Goal: Navigation & Orientation: Find specific page/section

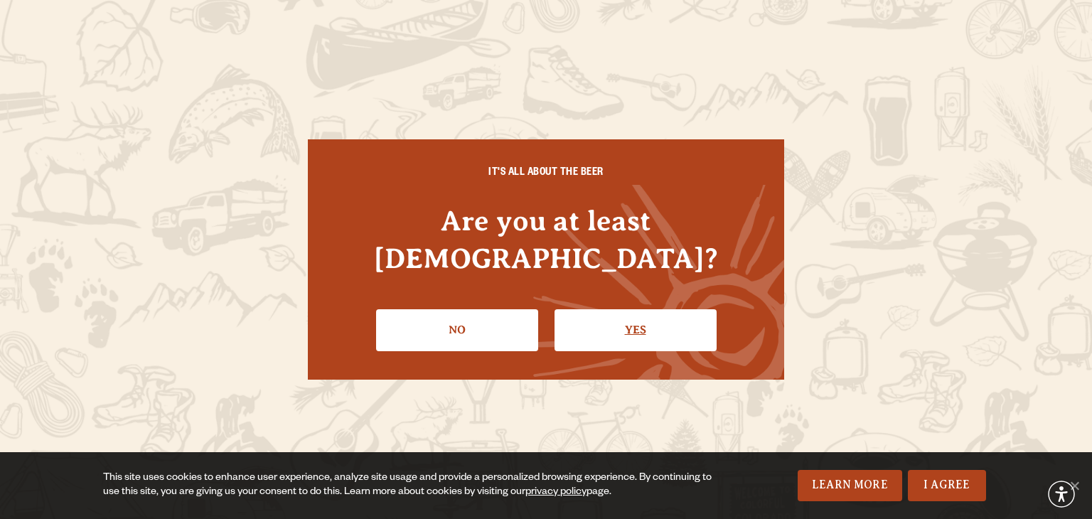
click at [669, 328] on link "Yes" at bounding box center [636, 329] width 162 height 41
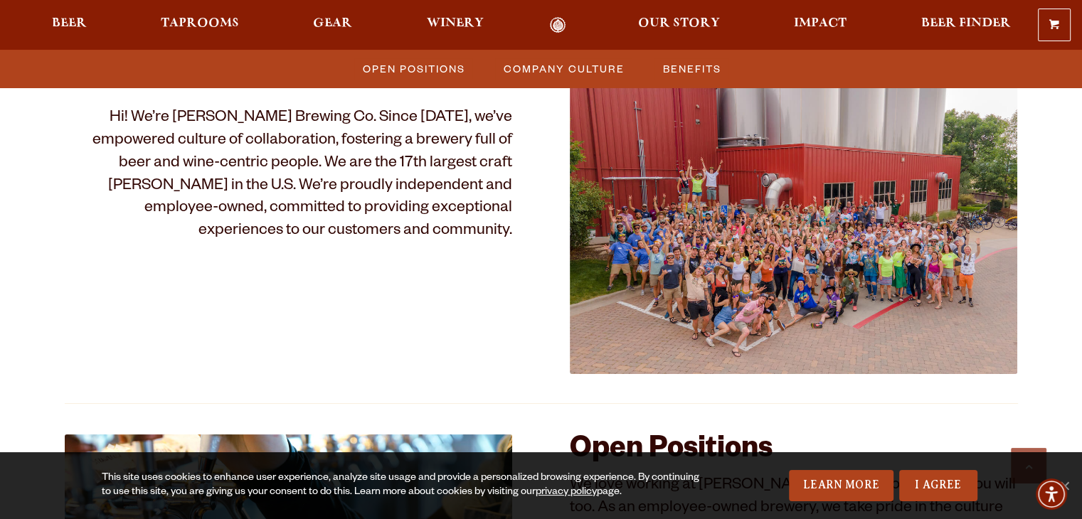
scroll to position [711, 0]
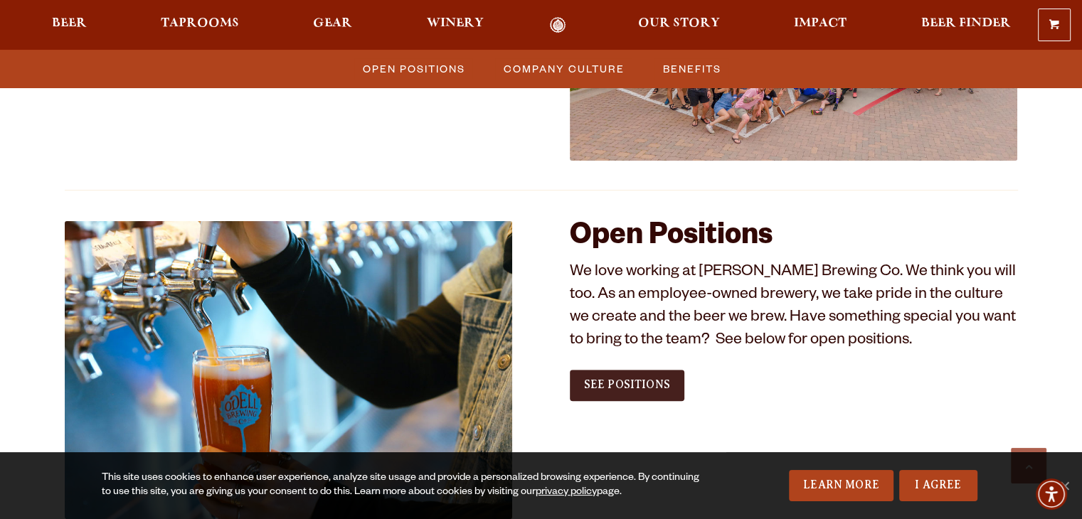
click at [602, 383] on span "See Positions" at bounding box center [627, 384] width 86 height 13
click at [702, 29] on span "Our Story" at bounding box center [679, 23] width 82 height 11
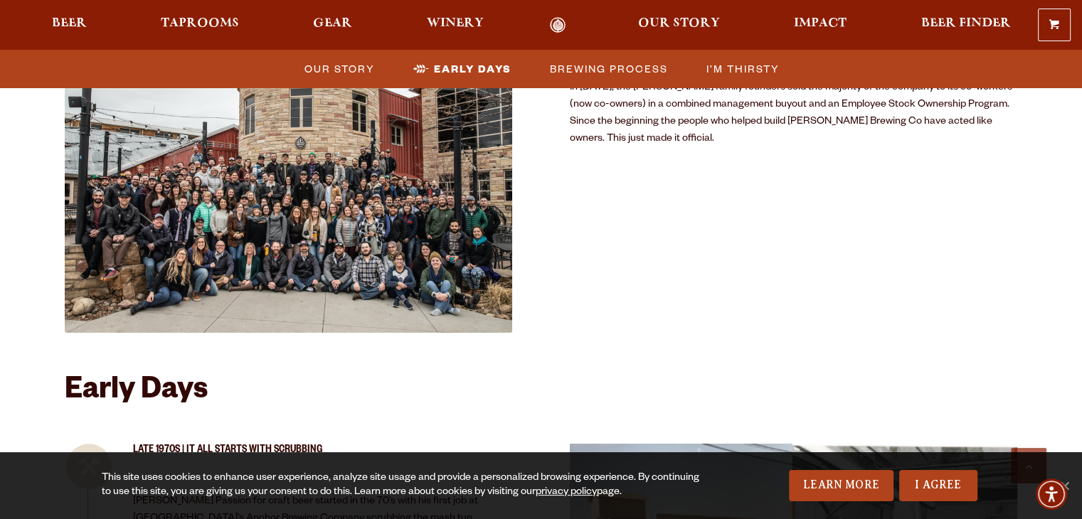
scroll to position [569, 0]
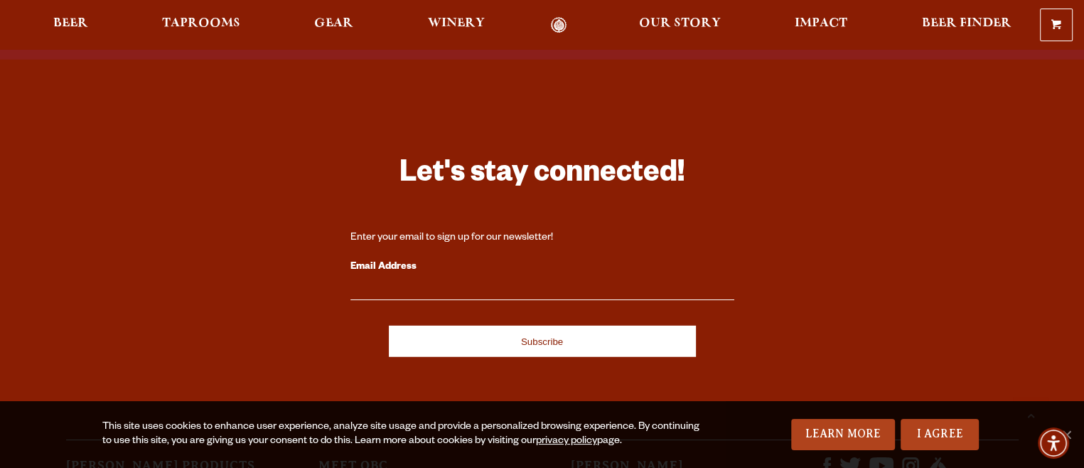
scroll to position [3846, 0]
